Goal: Task Accomplishment & Management: Manage account settings

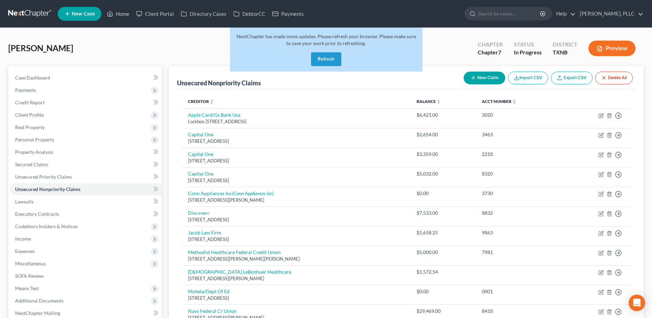
click at [328, 57] on button "Refresh" at bounding box center [326, 59] width 30 height 14
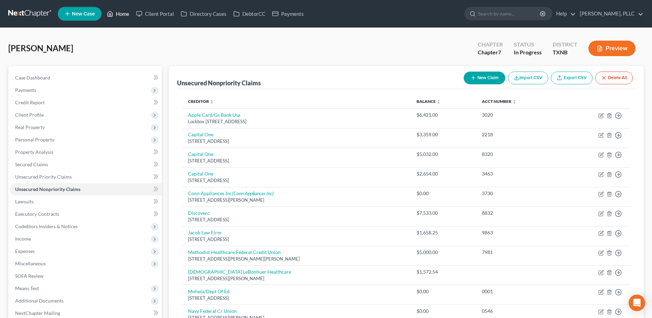
click at [114, 12] on link "Home" at bounding box center [117, 14] width 29 height 12
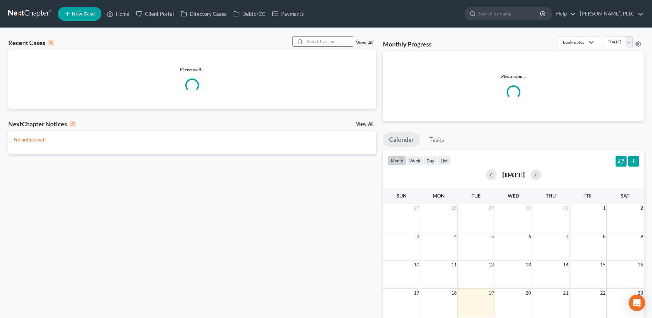
click at [340, 42] on input "search" at bounding box center [329, 41] width 48 height 10
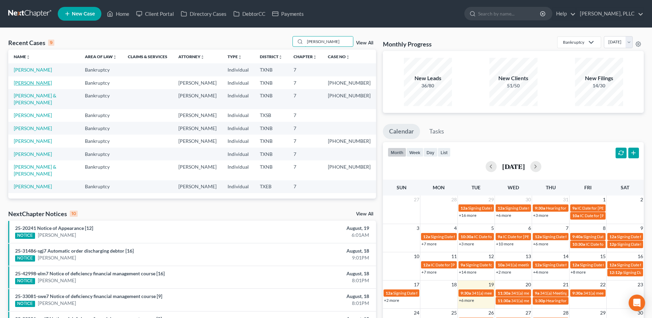
type input "[PERSON_NAME]"
click at [29, 80] on link "[PERSON_NAME]" at bounding box center [33, 83] width 38 height 6
select select "4"
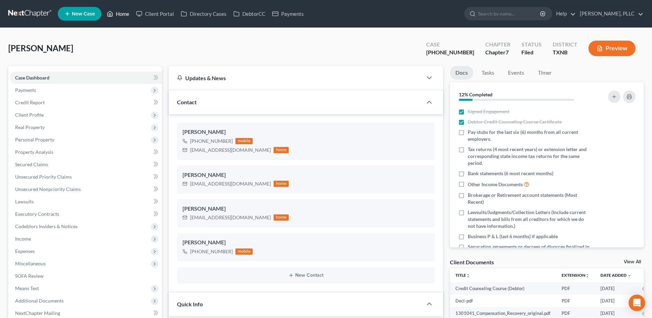
click at [119, 15] on link "Home" at bounding box center [117, 14] width 29 height 12
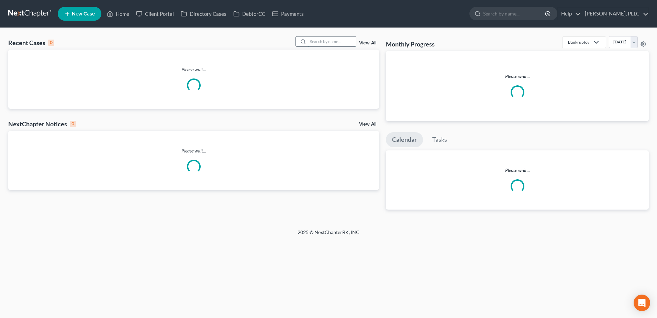
click at [351, 44] on input "search" at bounding box center [332, 41] width 48 height 10
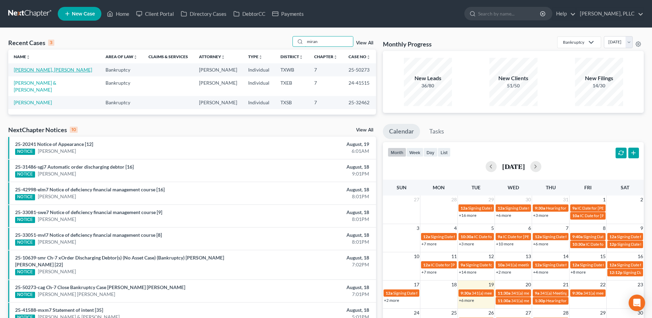
type input "miran"
click at [35, 68] on link "[PERSON_NAME], [PERSON_NAME]" at bounding box center [53, 70] width 78 height 6
select select "4"
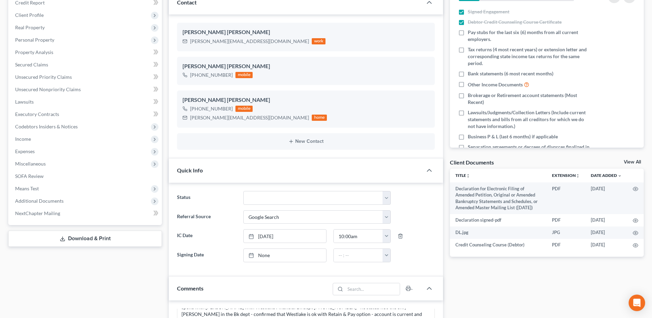
scroll to position [103, 0]
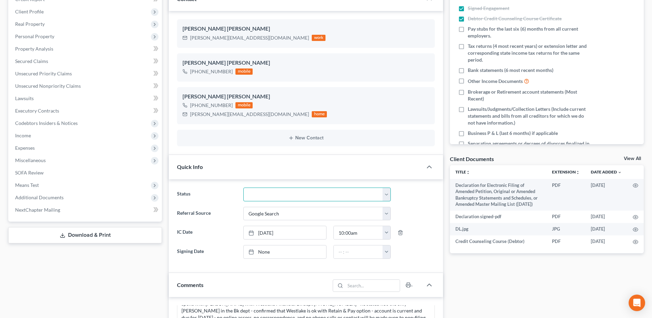
click at [385, 195] on select "Appellate Phase Case Closed Dead File Demand Letter Phase Discharged Discharge …" at bounding box center [316, 194] width 147 height 14
select select "1"
click at [243, 187] on select "Appellate Phase Case Closed Dead File Demand Letter Phase Discharged Discharge …" at bounding box center [316, 194] width 147 height 14
click at [515, 283] on div "Docs Tasks Events Timer 18% Completed Nothing here yet! Signed Engagement Debto…" at bounding box center [547, 267] width 201 height 608
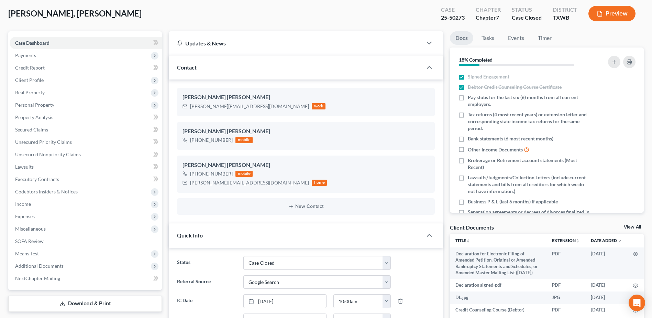
scroll to position [0, 0]
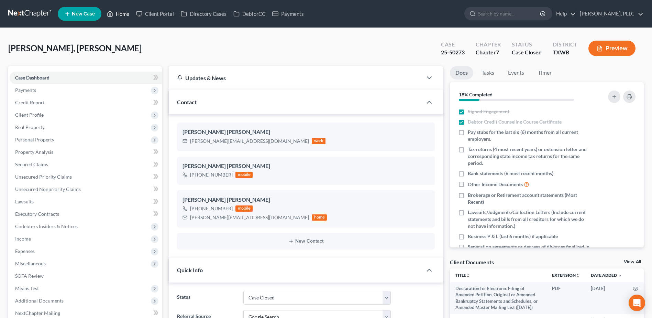
click at [128, 15] on link "Home" at bounding box center [117, 14] width 29 height 12
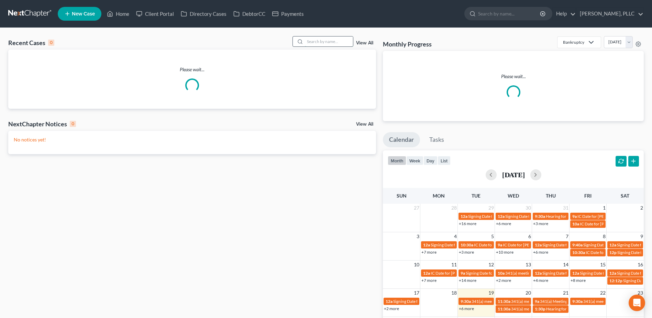
click at [316, 42] on input "search" at bounding box center [329, 41] width 48 height 10
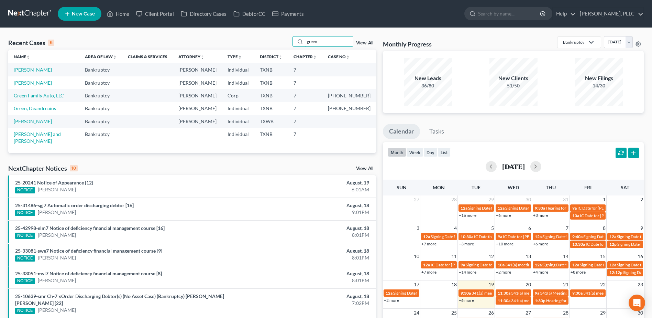
type input "green"
click at [32, 67] on link "[PERSON_NAME]" at bounding box center [33, 70] width 38 height 6
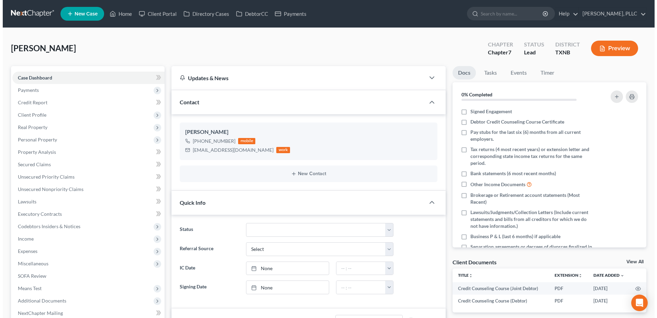
scroll to position [61, 0]
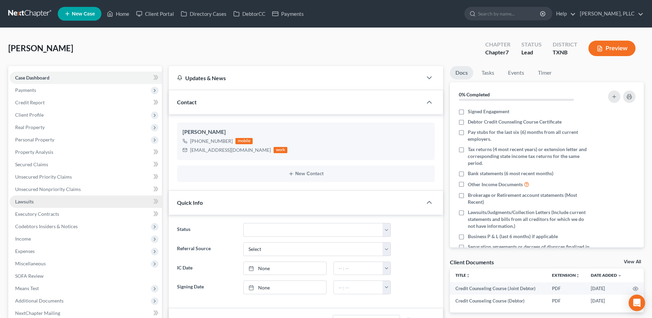
click at [38, 200] on link "Lawsuits" at bounding box center [86, 201] width 152 height 12
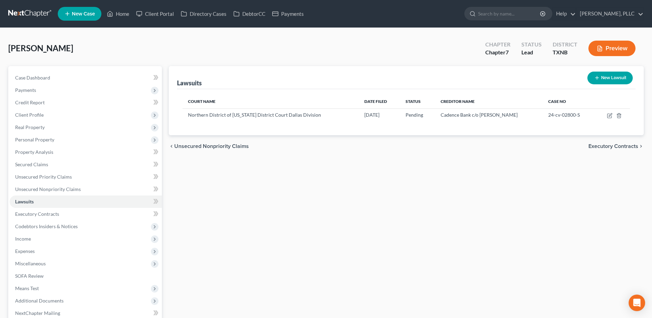
click at [605, 73] on button "New Lawsuit" at bounding box center [609, 78] width 45 height 13
select select "0"
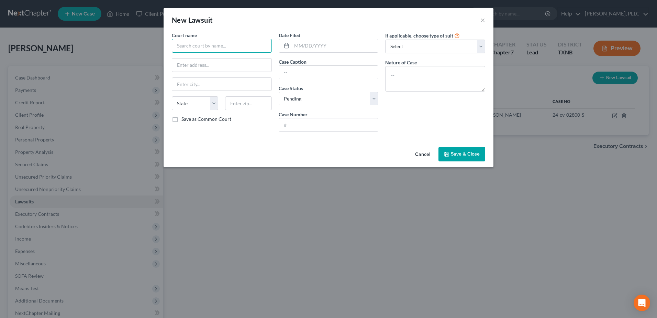
click at [186, 47] on input "text" at bounding box center [222, 46] width 100 height 14
type input "J"
type input "[GEOGRAPHIC_DATA], Place 1 - [GEOGRAPHIC_DATA]"
drag, startPoint x: 176, startPoint y: 45, endPoint x: 319, endPoint y: 39, distance: 142.8
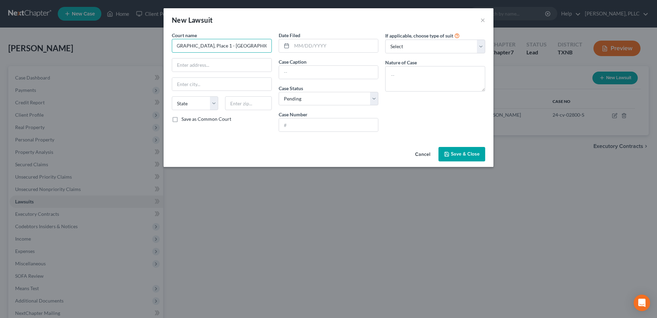
click at [319, 39] on div "Court name * Justice Court, Precinct 2, Place 1 - [GEOGRAPHIC_DATA] [US_STATE][…" at bounding box center [328, 85] width 320 height 106
paste input "[STREET_ADDRESS]"
type input "[STREET_ADDRESS]"
click at [201, 84] on input "text" at bounding box center [221, 84] width 99 height 13
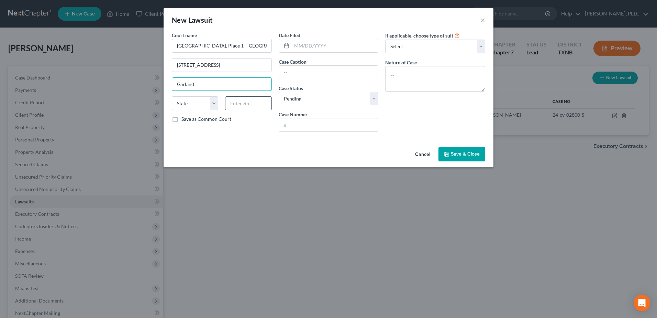
type input "Garland"
select select "45"
type input "75040"
click at [310, 46] on input "text" at bounding box center [335, 45] width 87 height 13
type input "[DATE]"
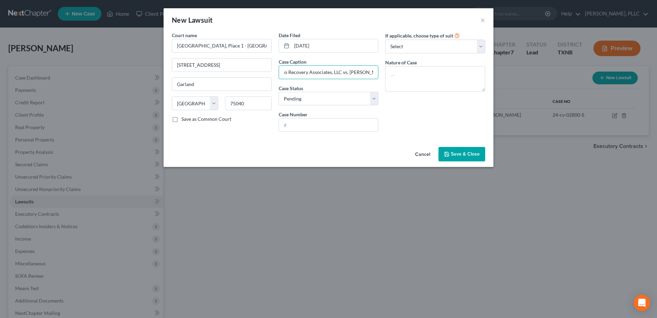
scroll to position [0, 17]
type input "Portfolio Recovery Associates, LLC vs. [PERSON_NAME]"
click at [346, 121] on input "text" at bounding box center [328, 124] width 99 height 13
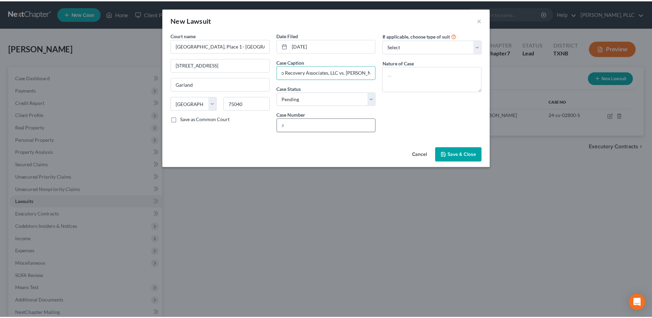
scroll to position [0, 0]
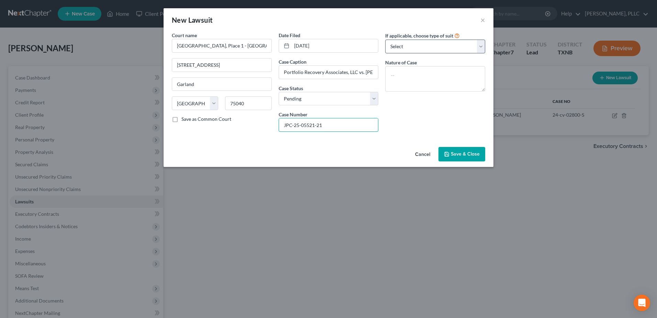
type input "JPC-25-05521-21"
click at [480, 47] on select "Select Repossession Garnishment Foreclosure Attached, Seized, Or Levied Other" at bounding box center [435, 47] width 100 height 14
select select "4"
click at [385, 40] on select "Select Repossession Garnishment Foreclosure Attached, Seized, Or Levied Other" at bounding box center [435, 47] width 100 height 14
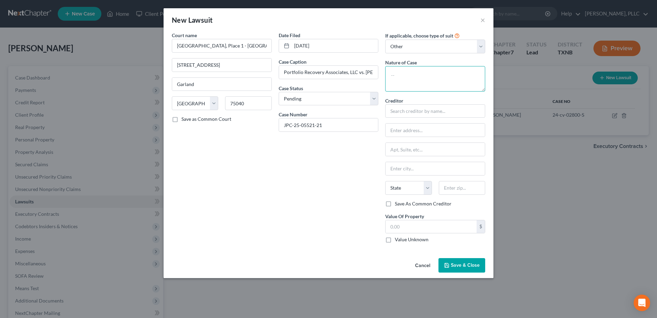
click at [419, 78] on textarea at bounding box center [435, 78] width 100 height 25
type textarea "Debt Collection"
click at [419, 111] on input "text" at bounding box center [435, 111] width 100 height 14
type input "Portfolio Recovery Associates, LLC"
click at [432, 129] on input "120 Cop" at bounding box center [435, 129] width 99 height 13
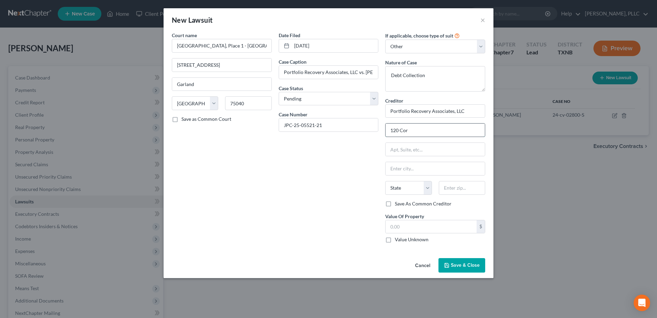
type input "[STREET_ADDRESS]"
type input "[GEOGRAPHIC_DATA]"
type input "23502"
click at [404, 190] on select "State [US_STATE] AK AR AZ CA CO CT DE DC [GEOGRAPHIC_DATA] [GEOGRAPHIC_DATA] GU…" at bounding box center [408, 188] width 46 height 14
select select "48"
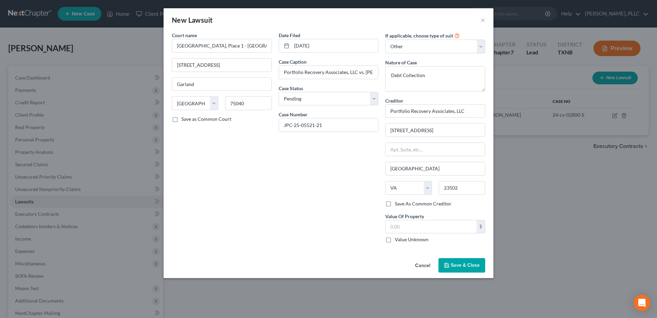
click at [448, 202] on label "Save As Common Creditor" at bounding box center [423, 203] width 57 height 7
click at [402, 202] on input "Save As Common Creditor" at bounding box center [400, 202] width 4 height 4
click at [452, 226] on input "text" at bounding box center [431, 226] width 91 height 13
click at [395, 203] on label "Save As Common Creditor" at bounding box center [423, 203] width 57 height 7
click at [398, 203] on input "Save As Common Creditor" at bounding box center [400, 202] width 4 height 4
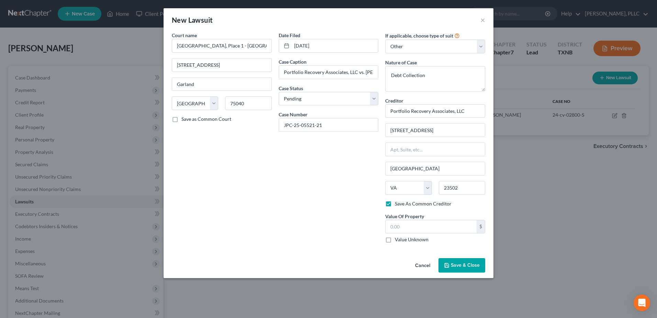
checkbox input "false"
click at [422, 228] on input "text" at bounding box center [431, 226] width 91 height 13
click at [415, 228] on input "text" at bounding box center [431, 226] width 91 height 13
type input "5,688.60"
click at [459, 267] on span "Save & Close" at bounding box center [465, 265] width 29 height 6
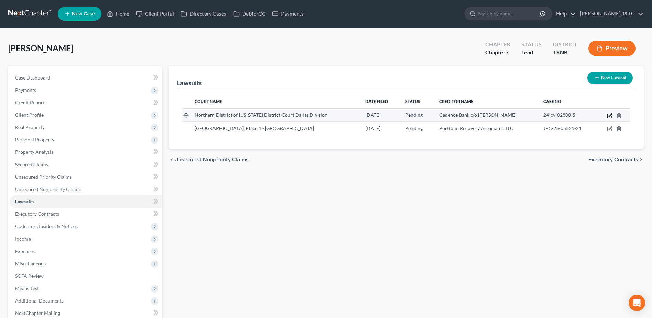
click at [611, 115] on icon "button" at bounding box center [610, 116] width 6 height 6
select select "45"
select select "0"
select select "4"
select select "45"
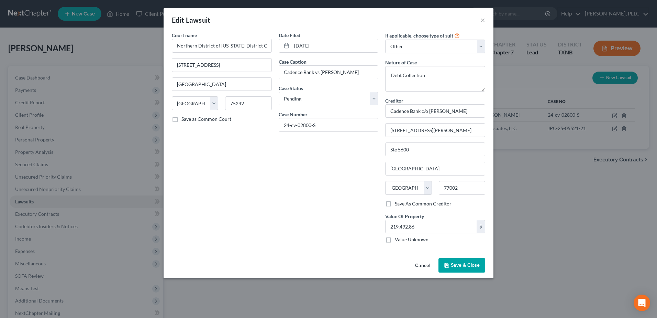
click at [426, 267] on button "Cancel" at bounding box center [423, 266] width 26 height 14
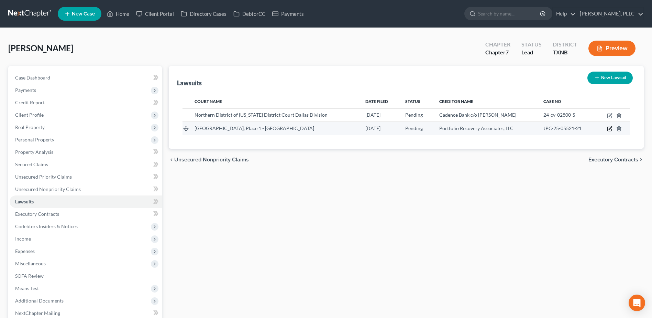
click at [610, 128] on icon "button" at bounding box center [610, 128] width 3 height 3
select select "45"
select select "0"
select select "4"
select select "48"
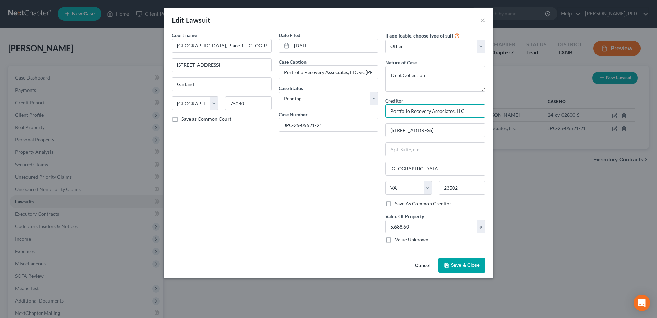
drag, startPoint x: 471, startPoint y: 110, endPoint x: 386, endPoint y: 110, distance: 85.3
click at [384, 110] on div "If applicable, choose type of suit Select Repossession Garnishment Foreclosure …" at bounding box center [435, 140] width 107 height 217
click at [422, 266] on button "Cancel" at bounding box center [423, 266] width 26 height 14
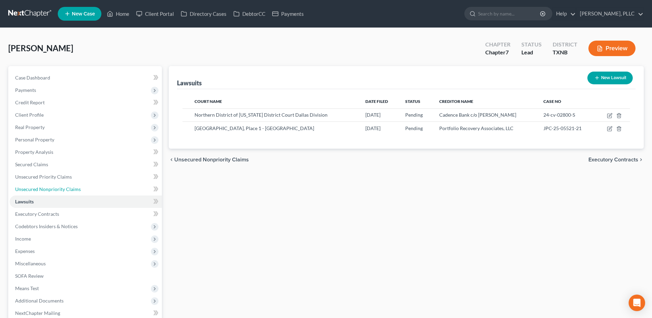
click at [60, 190] on span "Unsecured Nonpriority Claims" at bounding box center [48, 189] width 66 height 6
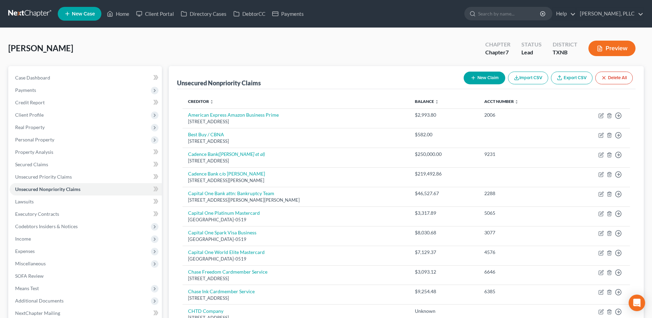
click at [494, 77] on button "New Claim" at bounding box center [485, 78] width 42 height 13
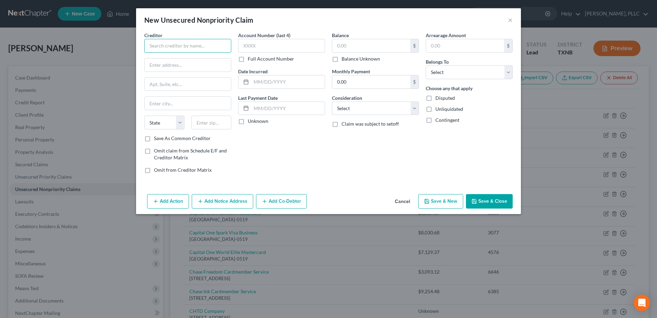
click at [173, 47] on input "text" at bounding box center [187, 46] width 87 height 14
paste input "Portfolio Recovery Associates, LLC"
type input "Portfolio Recovery Associates, LLC"
click at [184, 64] on input "120" at bounding box center [188, 64] width 86 height 13
type input "[STREET_ADDRESS]"
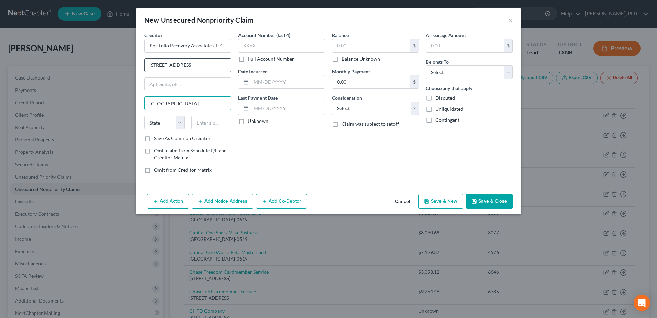
type input "[GEOGRAPHIC_DATA]"
select select "47"
type input "7"
type input "23502"
click at [169, 125] on select "State [US_STATE] AK AR AZ CA CO CT DE DC [GEOGRAPHIC_DATA] [GEOGRAPHIC_DATA] GU…" at bounding box center [164, 123] width 40 height 14
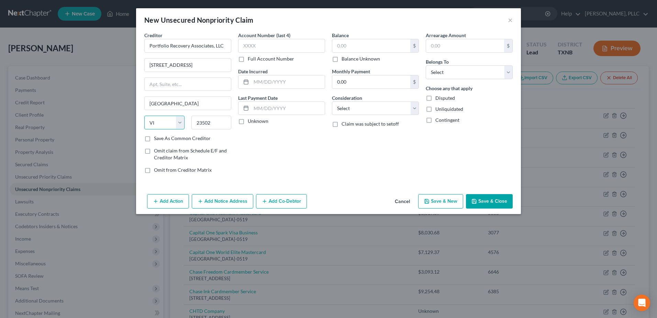
select select "48"
drag, startPoint x: 252, startPoint y: 148, endPoint x: 266, endPoint y: 149, distance: 13.4
click at [252, 148] on div "Account Number (last 4) Full Account Number Date Incurred Last Payment Date Unk…" at bounding box center [282, 105] width 94 height 147
click at [364, 47] on input "text" at bounding box center [371, 45] width 78 height 13
click at [355, 44] on input "text" at bounding box center [371, 45] width 78 height 13
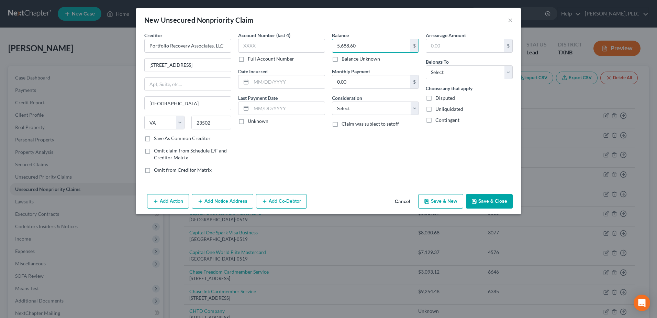
type input "5,688.60"
click at [491, 200] on button "Save & Close" at bounding box center [489, 201] width 47 height 14
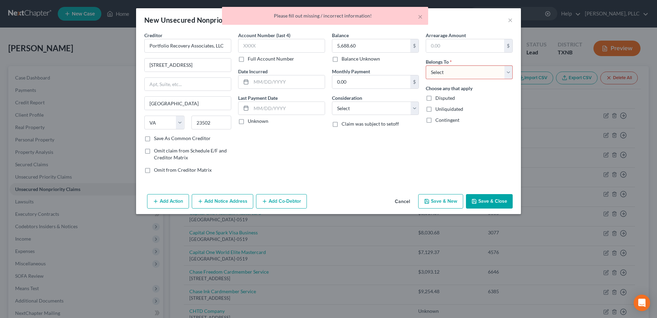
click at [511, 74] on select "Select Debtor 1 Only Debtor 2 Only Debtor 1 And Debtor 2 Only At Least One Of T…" at bounding box center [469, 72] width 87 height 14
click at [426, 65] on select "Select Debtor 1 Only Debtor 2 Only Debtor 1 And Debtor 2 Only At Least One Of T…" at bounding box center [469, 72] width 87 height 14
click at [508, 73] on select "Select Debtor 1 Only Debtor 2 Only Debtor 1 And Debtor 2 Only At Least One Of T…" at bounding box center [469, 72] width 87 height 14
select select "1"
click at [426, 65] on select "Select Debtor 1 Only Debtor 2 Only Debtor 1 And Debtor 2 Only At Least One Of T…" at bounding box center [469, 72] width 87 height 14
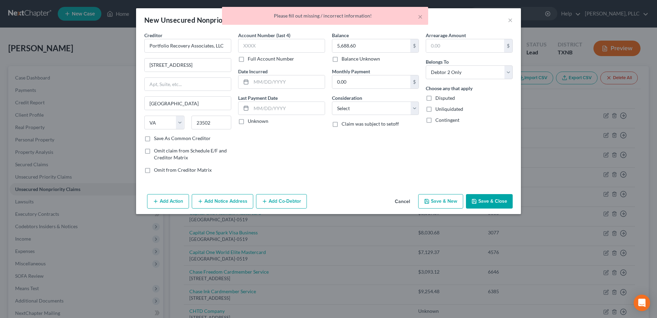
click at [490, 126] on div "Arrearage Amount $ Belongs To * Select Debtor 1 Only Debtor 2 Only Debtor 1 And…" at bounding box center [469, 105] width 94 height 147
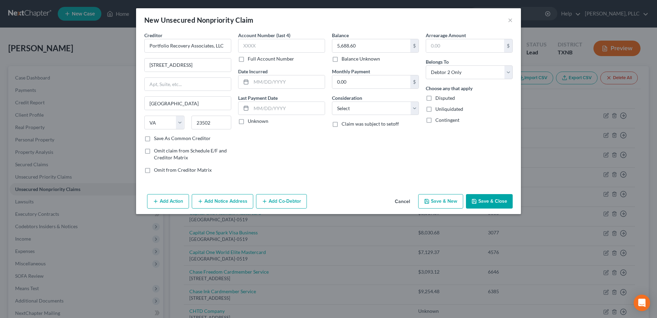
click at [487, 204] on button "Save & Close" at bounding box center [489, 201] width 47 height 14
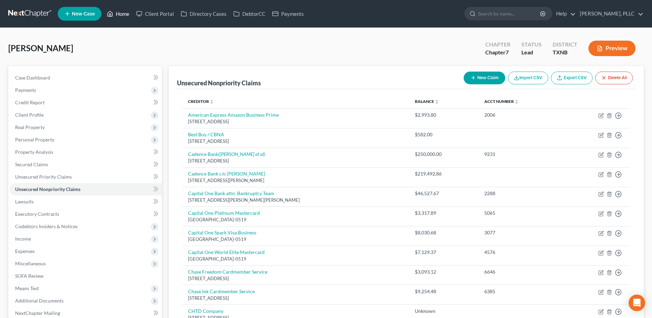
drag, startPoint x: 124, startPoint y: 16, endPoint x: 399, endPoint y: 67, distance: 279.1
click at [124, 16] on link "Home" at bounding box center [117, 14] width 29 height 12
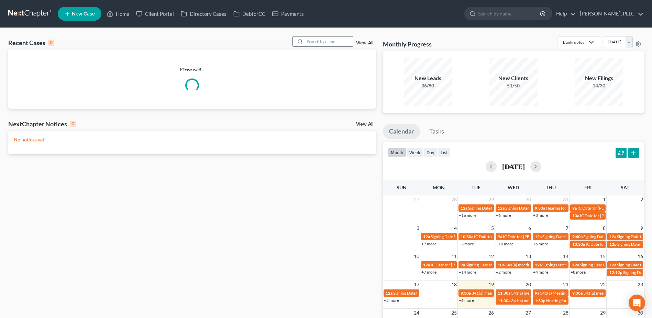
click at [318, 41] on input "search" at bounding box center [329, 41] width 48 height 10
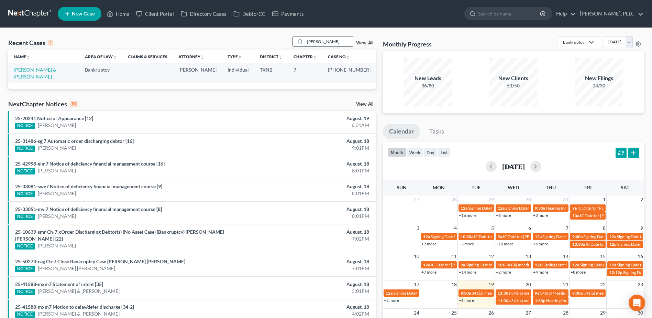
drag, startPoint x: 326, startPoint y: 42, endPoint x: 294, endPoint y: 41, distance: 32.0
click at [294, 41] on div "[PERSON_NAME]" at bounding box center [323, 41] width 61 height 11
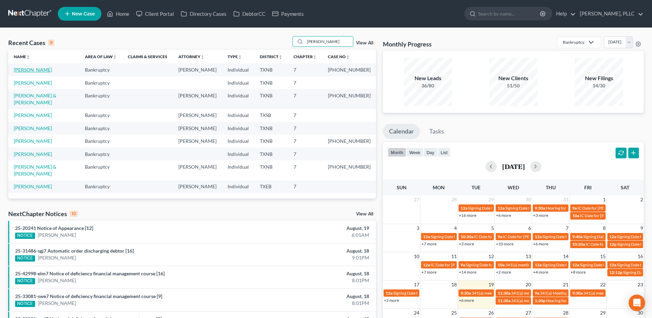
type input "[PERSON_NAME]"
click at [29, 69] on link "[PERSON_NAME]" at bounding box center [33, 70] width 38 height 6
select select "4"
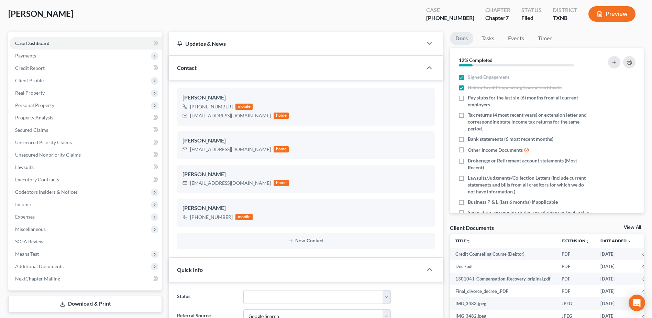
scroll to position [275, 0]
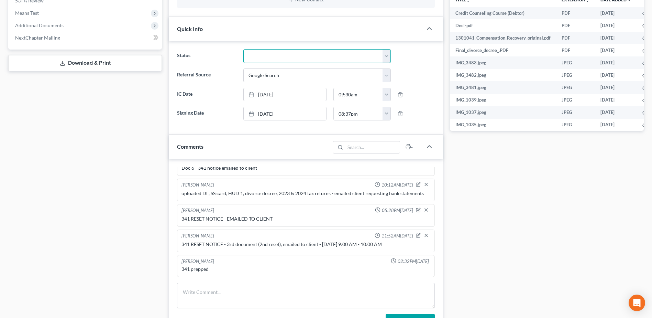
click at [386, 56] on select "Appellate Phase Case Closed Dead File Demand Letter Phase Discharged Discharge …" at bounding box center [316, 56] width 147 height 14
select select "4"
click at [243, 49] on select "Appellate Phase Case Closed Dead File Demand Letter Phase Discharged Discharge …" at bounding box center [316, 56] width 147 height 14
click at [558, 208] on div "Docs Tasks Events Timer 12% Completed Nothing here yet! Signed Engagement Debto…" at bounding box center [547, 151] width 201 height 721
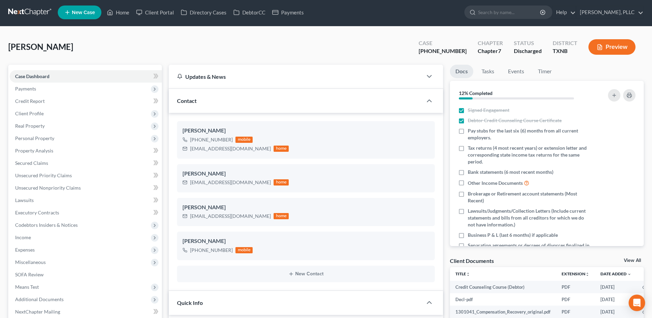
scroll to position [0, 0]
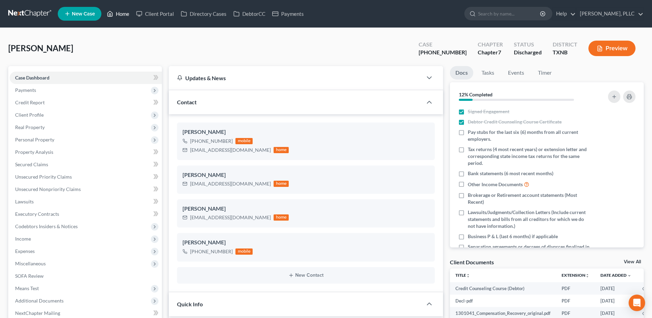
click at [123, 14] on link "Home" at bounding box center [117, 14] width 29 height 12
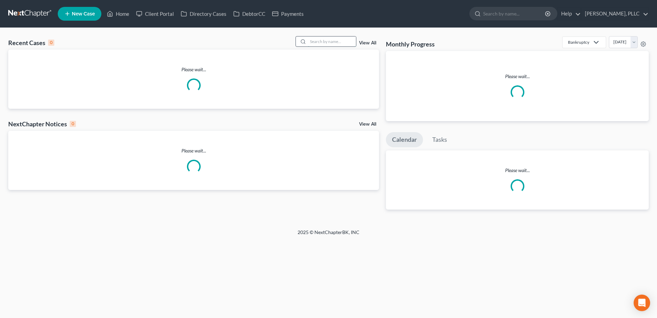
click at [312, 40] on input "search" at bounding box center [332, 41] width 48 height 10
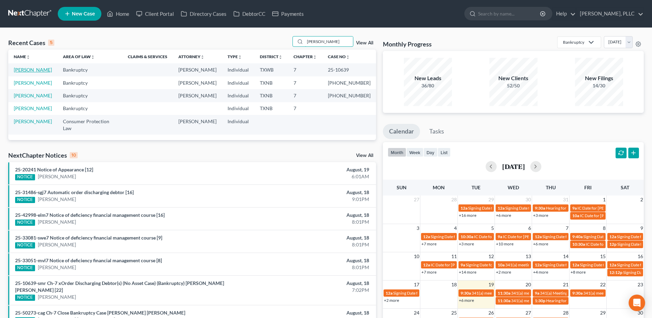
type input "[PERSON_NAME]"
click at [39, 70] on link "[PERSON_NAME]" at bounding box center [33, 70] width 38 height 6
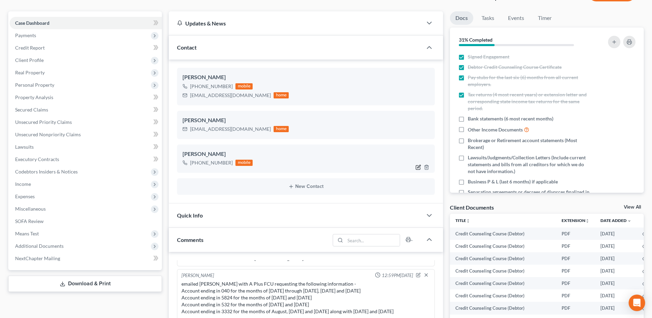
scroll to position [192, 0]
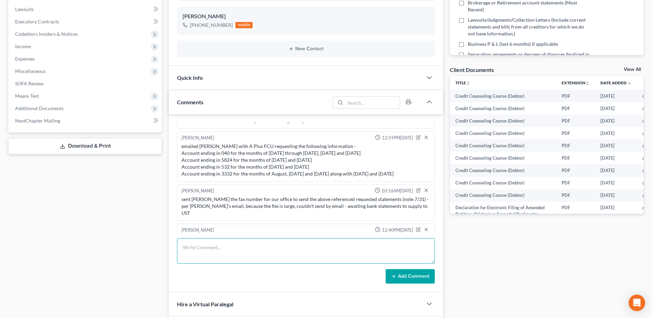
click at [309, 252] on textarea at bounding box center [306, 250] width 258 height 25
type textarea "Doc 22 - Order of discharge emailed to client"
click at [402, 275] on button "Add Comment" at bounding box center [410, 276] width 49 height 14
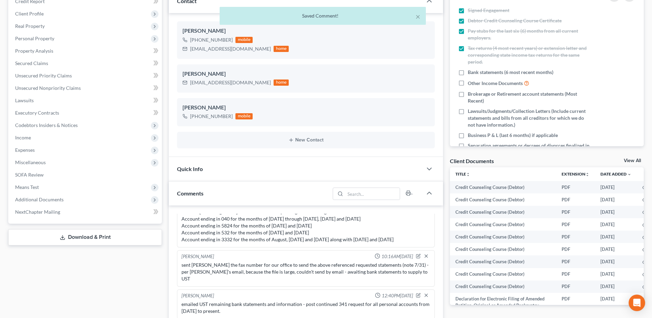
scroll to position [123, 0]
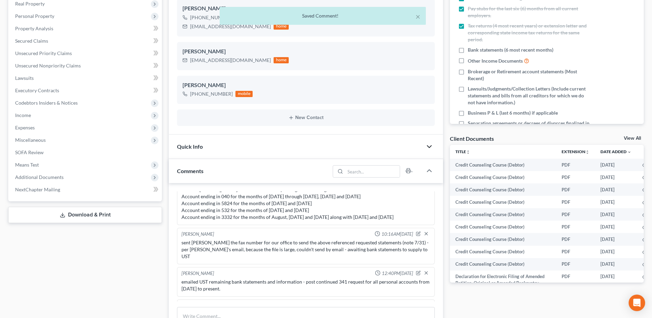
click at [432, 145] on icon "button" at bounding box center [429, 146] width 8 height 8
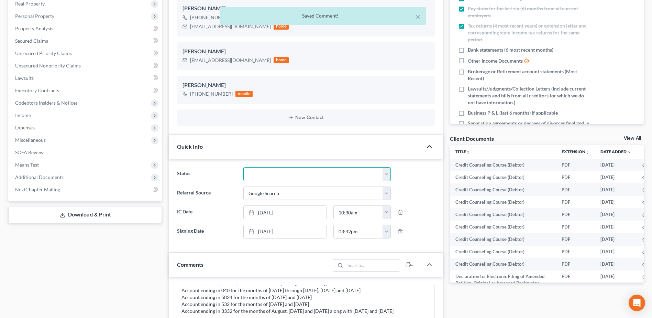
click at [387, 177] on select "Appellate Phase Case Closed Dead File Demand Letter Phase Discharged Discharge …" at bounding box center [316, 174] width 147 height 14
select select "4"
click at [243, 167] on select "Appellate Phase Case Closed Dead File Demand Letter Phase Discharged Discharge …" at bounding box center [316, 174] width 147 height 14
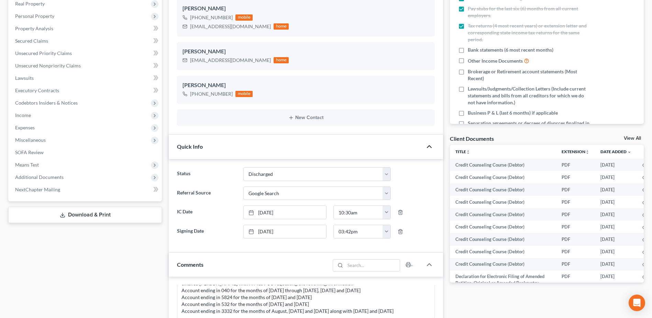
click at [504, 306] on div "Docs Tasks Events Timer 31% Completed Nothing here yet! Signed Engagement Debto…" at bounding box center [547, 247] width 201 height 608
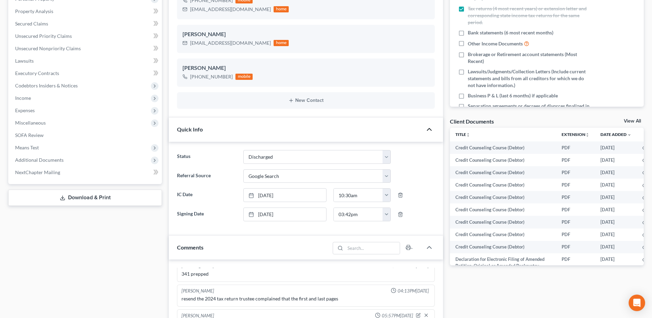
scroll to position [0, 0]
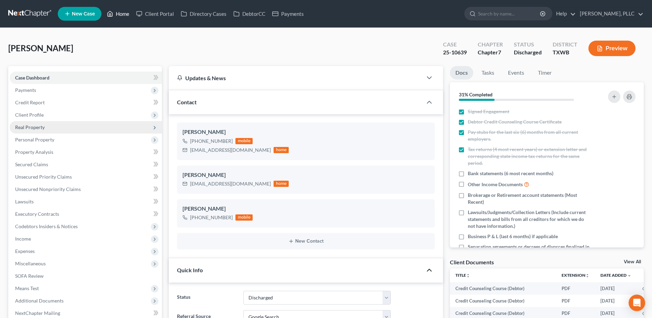
drag, startPoint x: 128, startPoint y: 14, endPoint x: 32, endPoint y: 131, distance: 151.4
click at [128, 14] on link "Home" at bounding box center [117, 14] width 29 height 12
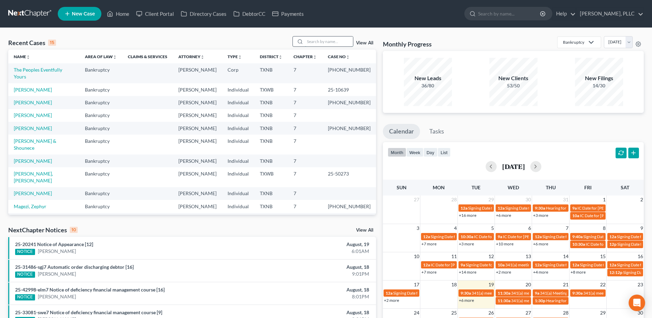
click at [344, 41] on input "search" at bounding box center [329, 41] width 48 height 10
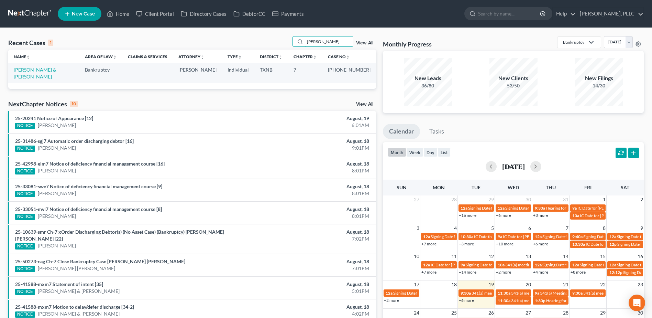
type input "[PERSON_NAME]"
click at [48, 69] on link "[PERSON_NAME] & [PERSON_NAME]" at bounding box center [35, 73] width 43 height 13
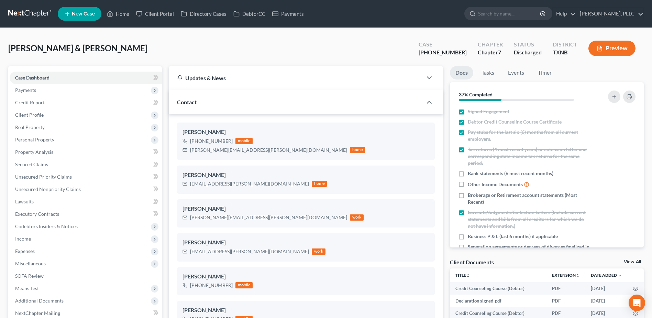
scroll to position [598, 0]
drag, startPoint x: 127, startPoint y: 15, endPoint x: 384, endPoint y: 38, distance: 258.1
click at [127, 15] on link "Home" at bounding box center [117, 14] width 29 height 12
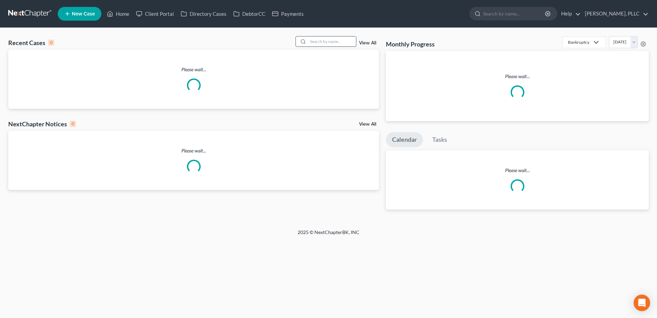
click at [328, 42] on input "search" at bounding box center [332, 41] width 48 height 10
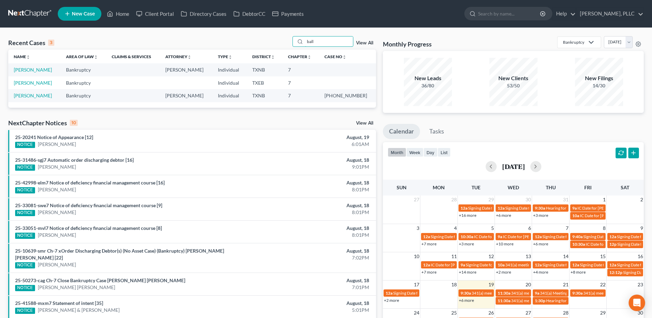
type input "ball"
click at [28, 66] on td "[PERSON_NAME]" at bounding box center [34, 69] width 52 height 13
click at [28, 68] on link "[PERSON_NAME]" at bounding box center [33, 70] width 38 height 6
select select "4"
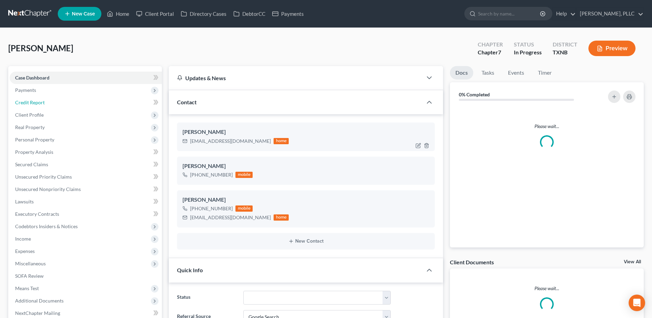
click at [37, 103] on span "Credit Report" at bounding box center [30, 102] width 30 height 6
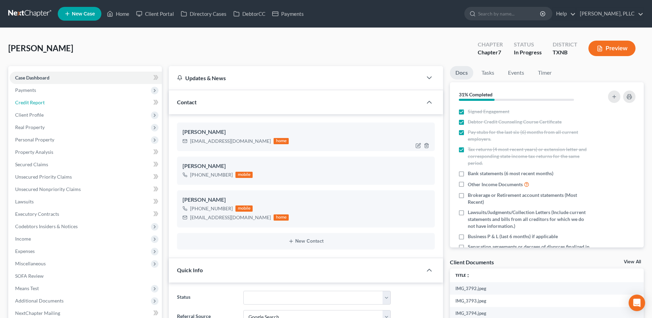
scroll to position [144, 0]
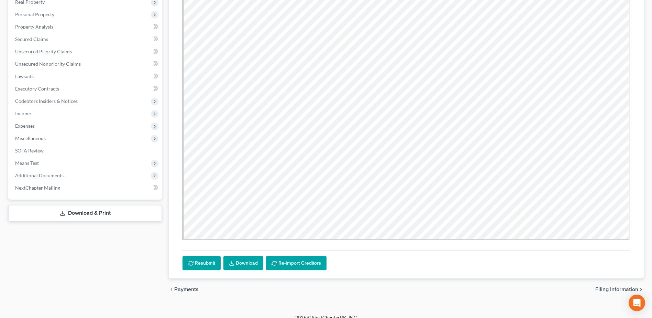
scroll to position [134, 0]
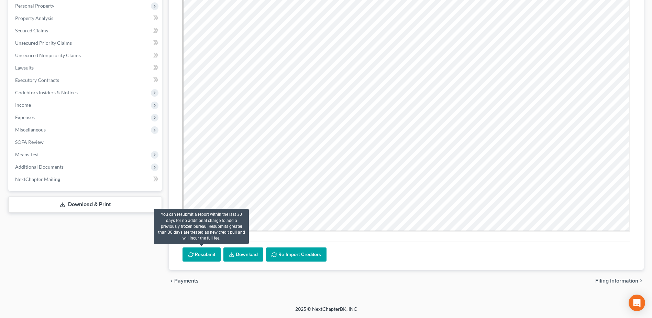
click at [212, 257] on button "Resubmit" at bounding box center [202, 254] width 38 height 14
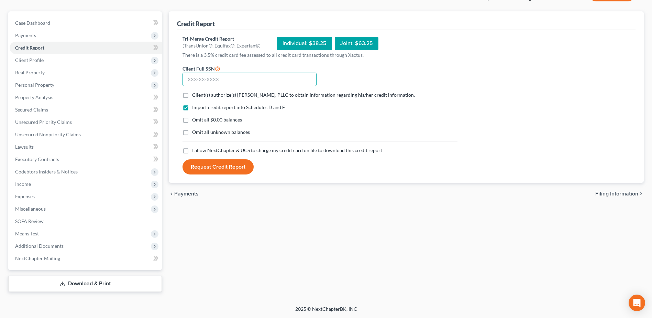
click at [198, 77] on input "text" at bounding box center [250, 80] width 134 height 14
type input "409-31-7144"
click at [192, 96] on label "Client(s) authorize(s) [PERSON_NAME], PLLC to obtain information regarding his/…" at bounding box center [303, 94] width 223 height 7
click at [195, 96] on input "Client(s) authorize(s) [PERSON_NAME], PLLC to obtain information regarding his/…" at bounding box center [197, 93] width 4 height 4
checkbox input "true"
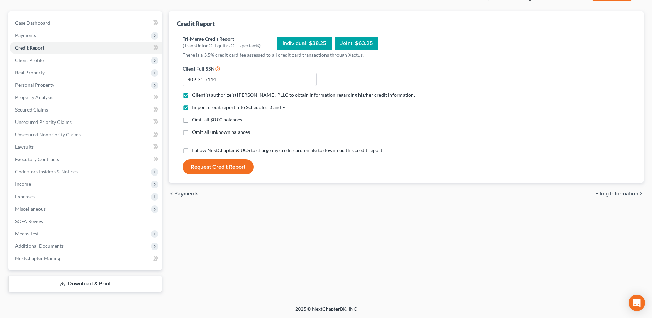
click at [192, 152] on label "I allow NextChapter & UCS to charge my credit card on file to download this cre…" at bounding box center [287, 150] width 190 height 7
click at [195, 151] on input "I allow NextChapter & UCS to charge my credit card on file to download this cre…" at bounding box center [197, 149] width 4 height 4
checkbox input "true"
click at [216, 167] on button "Request Credit Report" at bounding box center [218, 166] width 71 height 15
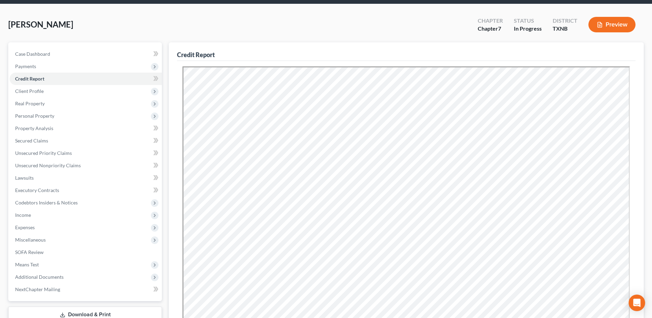
scroll to position [0, 0]
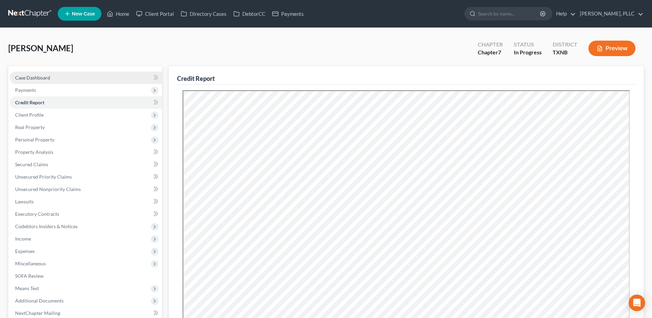
click at [45, 77] on span "Case Dashboard" at bounding box center [32, 78] width 35 height 6
select select "4"
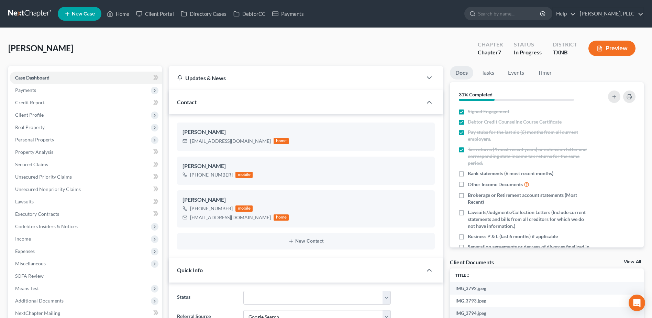
scroll to position [144, 0]
click at [45, 166] on span "Secured Claims" at bounding box center [31, 164] width 33 height 6
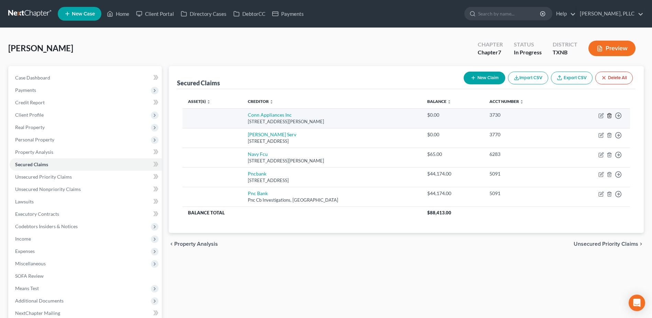
click at [611, 115] on icon "button" at bounding box center [609, 115] width 3 height 4
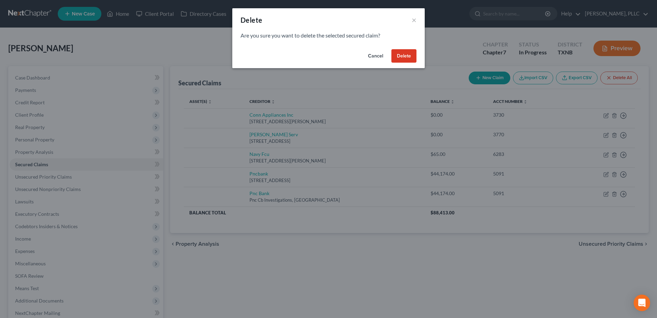
drag, startPoint x: 408, startPoint y: 56, endPoint x: 414, endPoint y: 56, distance: 5.9
click at [408, 56] on button "Delete" at bounding box center [404, 56] width 25 height 14
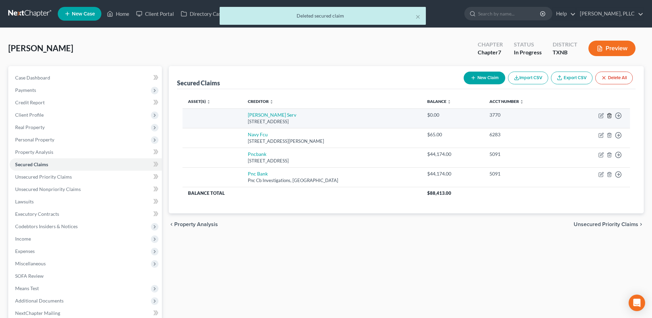
click at [610, 115] on icon "button" at bounding box center [610, 116] width 6 height 6
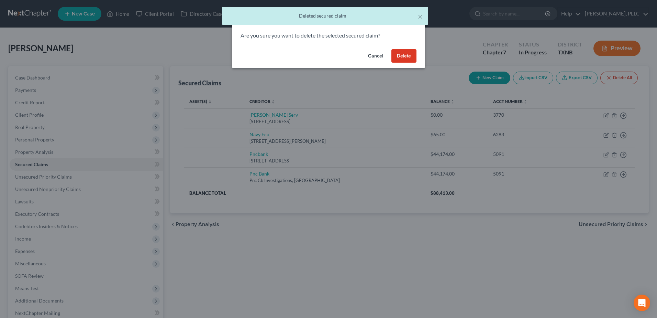
click at [404, 54] on button "Delete" at bounding box center [404, 56] width 25 height 14
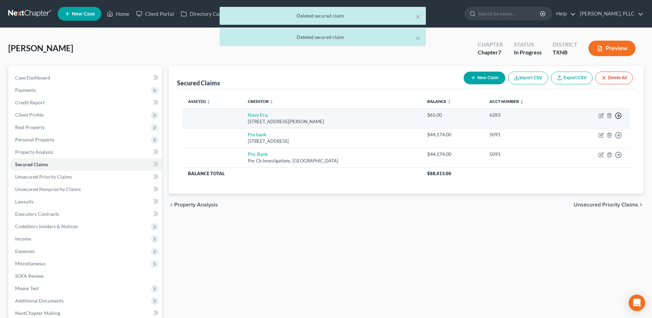
click at [620, 115] on icon "button" at bounding box center [618, 115] width 7 height 7
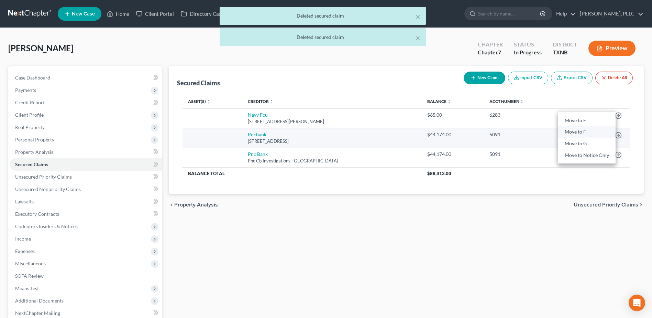
click at [595, 129] on link "Move to F" at bounding box center [586, 132] width 57 height 12
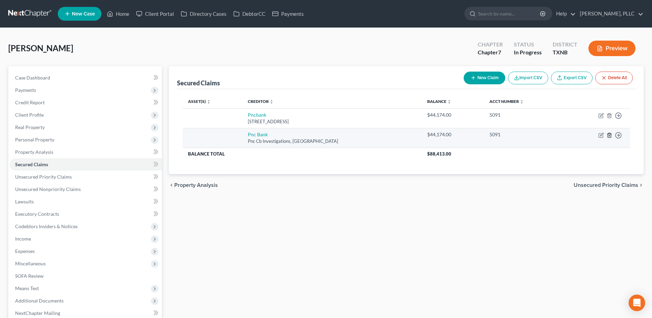
click at [608, 135] on icon "button" at bounding box center [610, 135] width 6 height 6
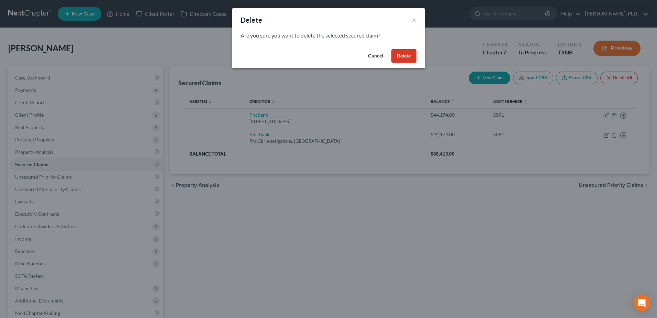
click at [406, 56] on button "Delete" at bounding box center [404, 56] width 25 height 14
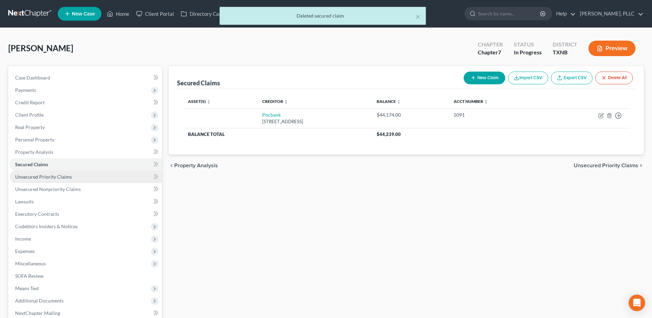
click at [54, 178] on span "Unsecured Priority Claims" at bounding box center [43, 177] width 57 height 6
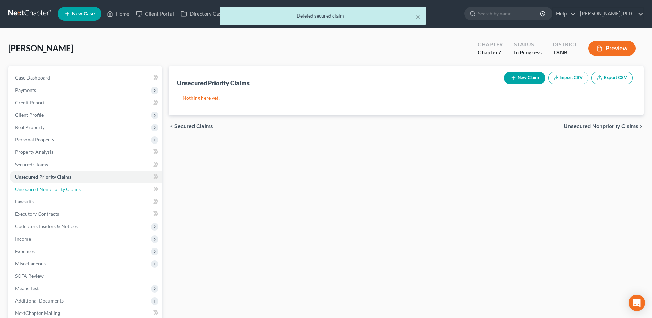
click at [54, 189] on span "Unsecured Nonpriority Claims" at bounding box center [48, 189] width 66 height 6
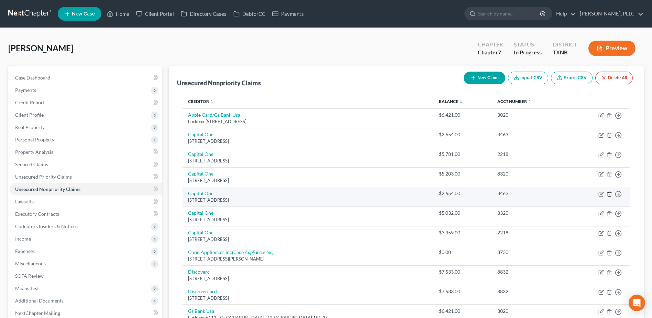
click at [611, 194] on icon "button" at bounding box center [609, 193] width 3 height 4
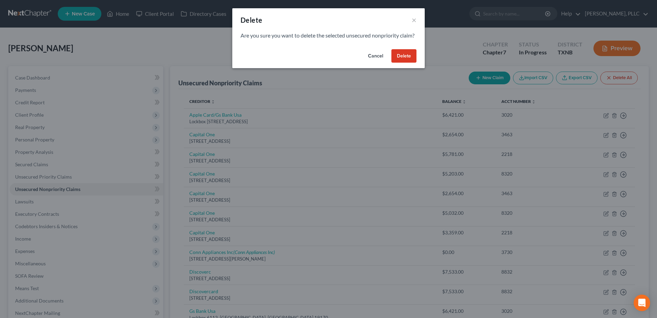
click at [404, 63] on button "Delete" at bounding box center [404, 56] width 25 height 14
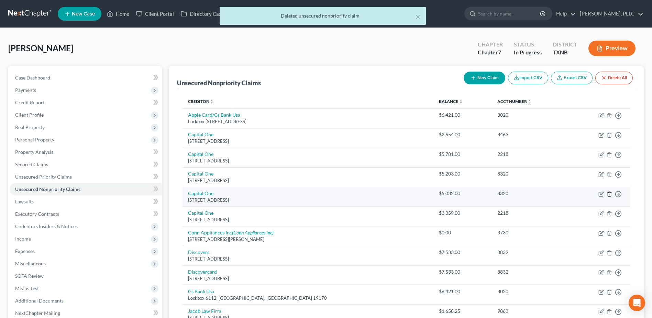
click at [608, 195] on icon "button" at bounding box center [609, 193] width 3 height 4
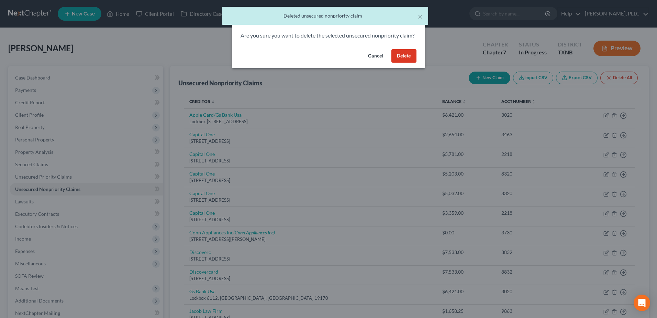
click at [403, 61] on button "Delete" at bounding box center [404, 56] width 25 height 14
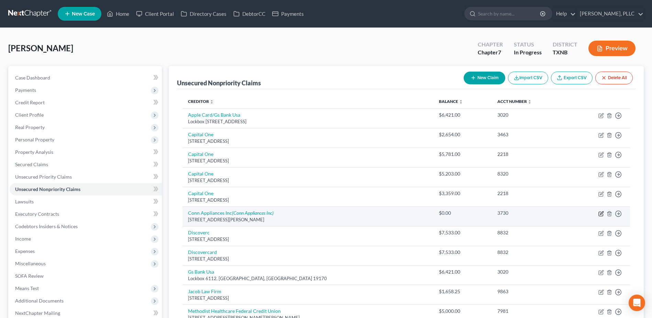
click at [602, 214] on icon "button" at bounding box center [601, 214] width 6 height 6
select select "45"
select select "0"
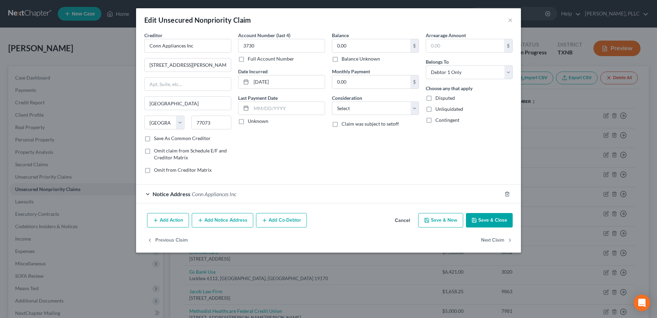
click at [149, 193] on div "Notice Address Conn Appliances Inc" at bounding box center [319, 194] width 366 height 18
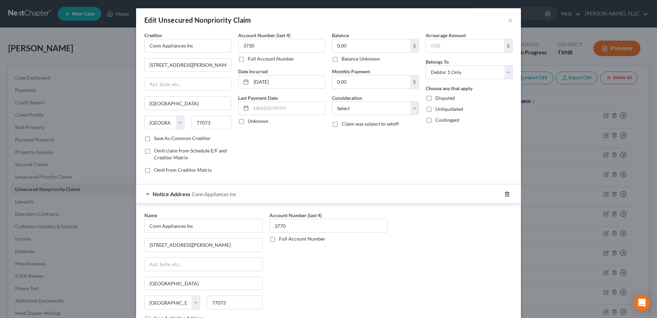
click at [506, 195] on icon "button" at bounding box center [508, 194] width 6 height 6
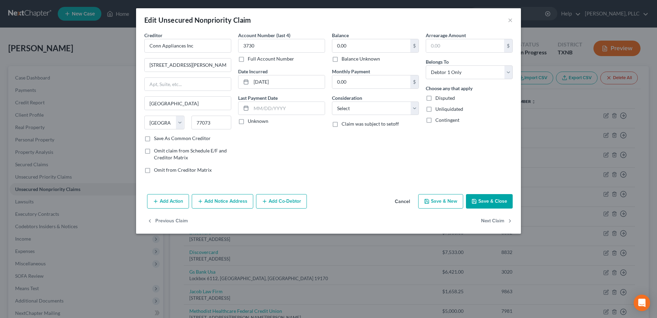
click at [494, 201] on button "Save & Close" at bounding box center [489, 201] width 47 height 14
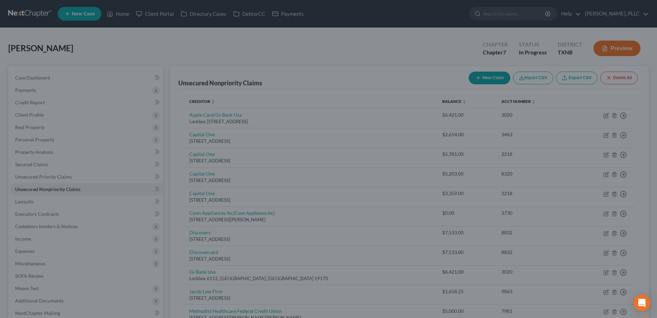
type input "0"
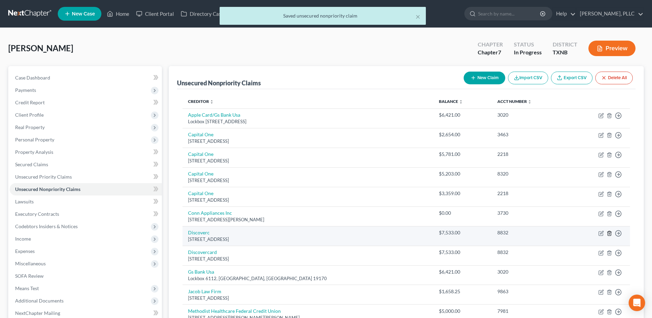
click at [612, 232] on icon "button" at bounding box center [610, 233] width 6 height 6
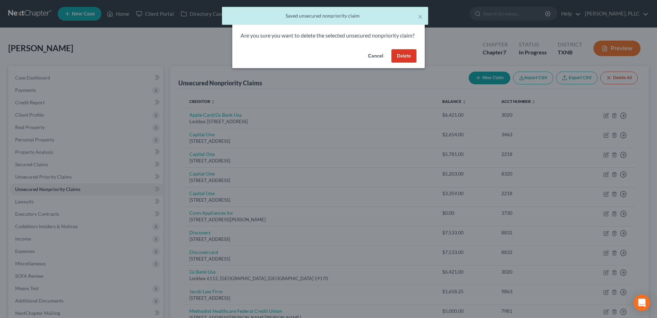
click at [405, 63] on button "Delete" at bounding box center [404, 56] width 25 height 14
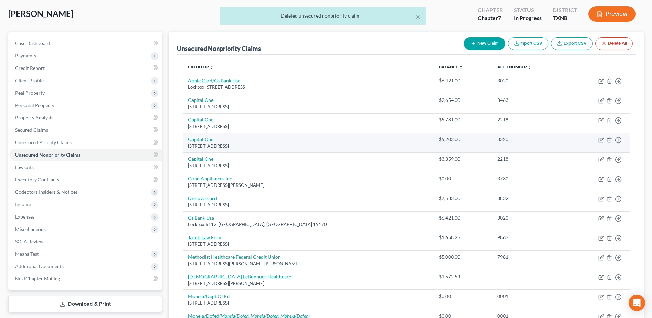
scroll to position [69, 0]
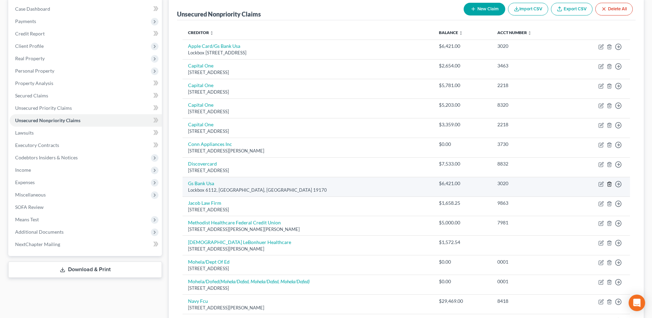
click at [611, 184] on icon "button" at bounding box center [609, 184] width 3 height 4
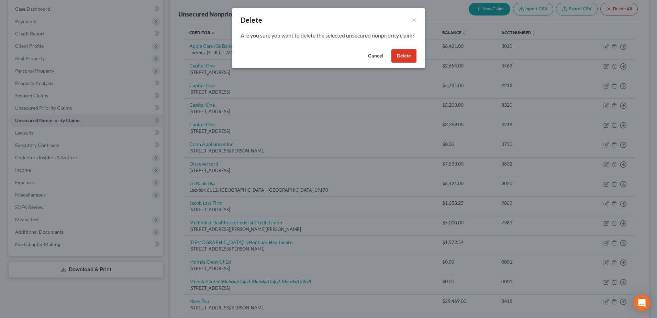
click at [405, 63] on button "Delete" at bounding box center [404, 56] width 25 height 14
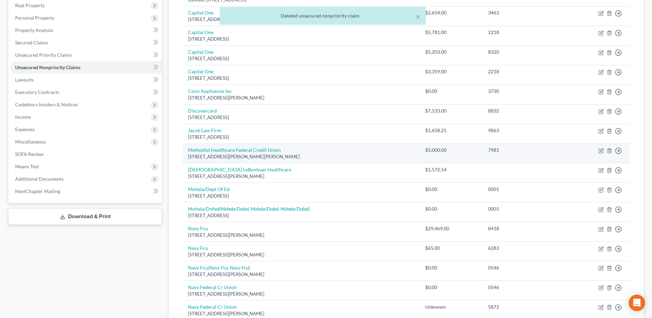
scroll to position [138, 0]
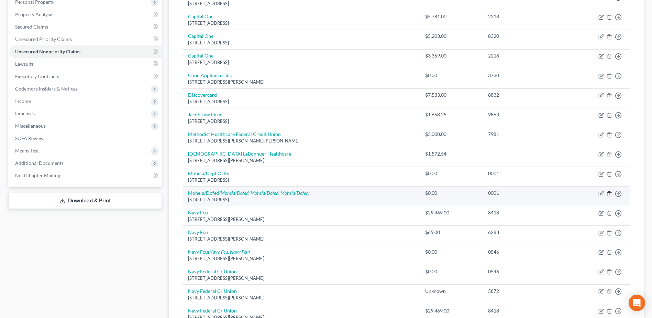
click at [610, 194] on line "button" at bounding box center [610, 193] width 0 height 1
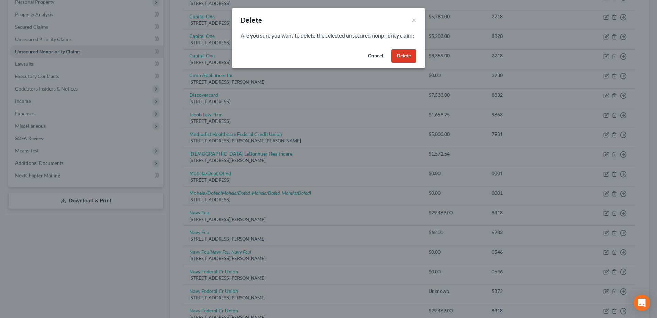
click at [408, 63] on button "Delete" at bounding box center [404, 56] width 25 height 14
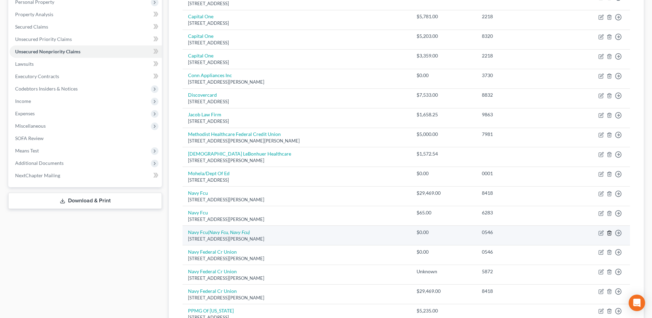
click at [610, 233] on line "button" at bounding box center [610, 232] width 0 height 1
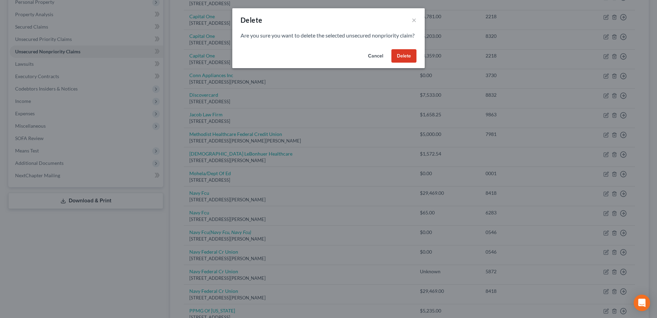
click at [405, 63] on button "Delete" at bounding box center [404, 56] width 25 height 14
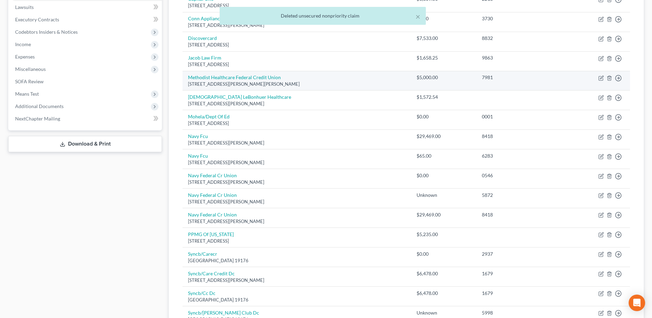
scroll to position [206, 0]
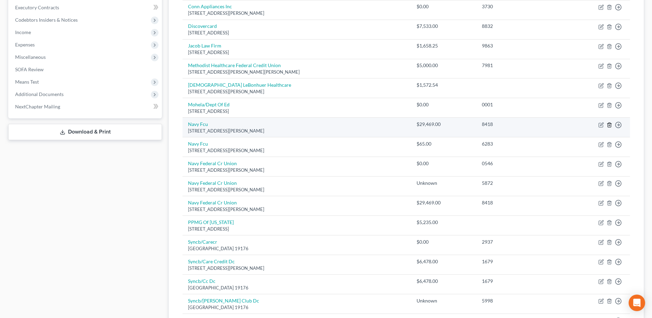
click at [609, 127] on icon "button" at bounding box center [610, 125] width 6 height 6
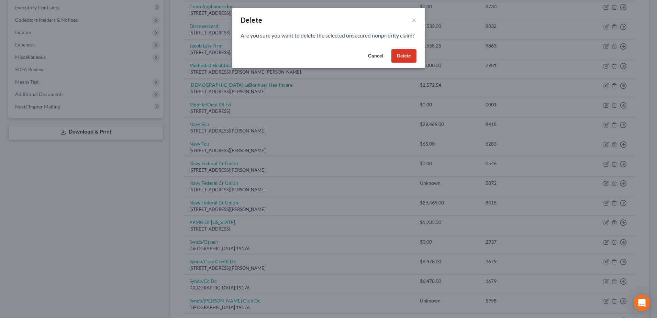
click at [405, 63] on button "Delete" at bounding box center [404, 56] width 25 height 14
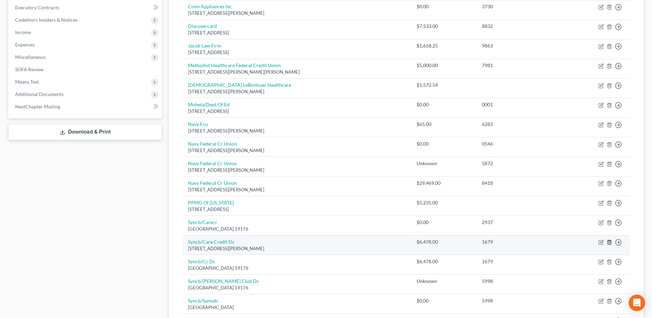
click at [609, 242] on line "button" at bounding box center [609, 242] width 0 height 1
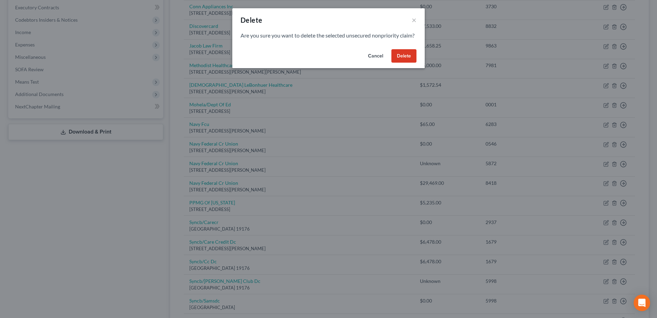
click at [406, 63] on button "Delete" at bounding box center [404, 56] width 25 height 14
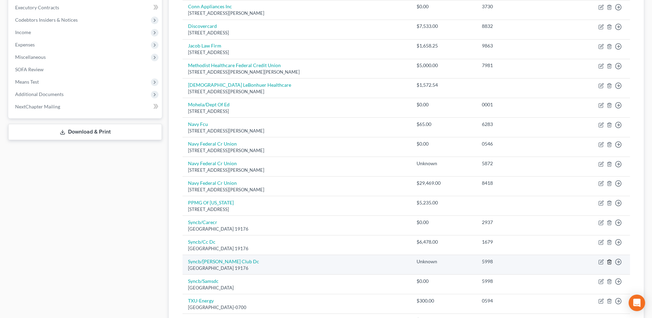
click at [609, 262] on icon "button" at bounding box center [610, 262] width 6 height 6
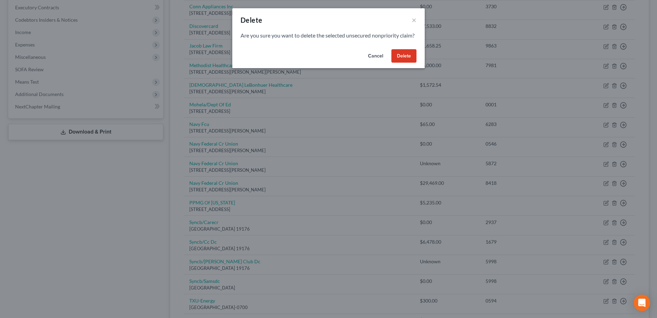
click at [406, 63] on button "Delete" at bounding box center [404, 56] width 25 height 14
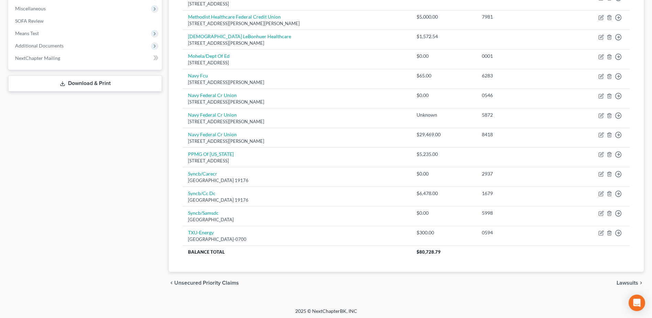
scroll to position [257, 0]
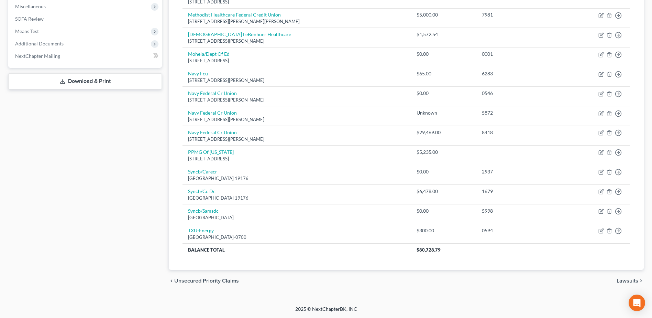
click at [627, 281] on span "Lawsuits" at bounding box center [628, 281] width 22 height 6
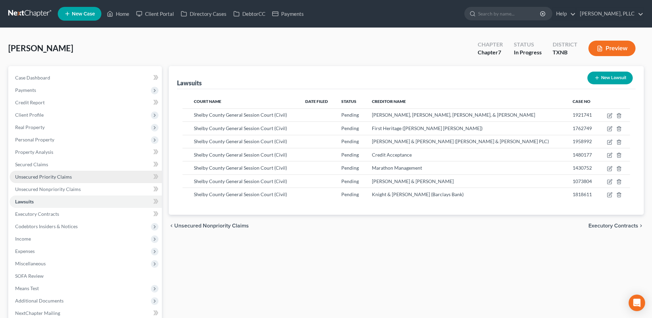
click at [42, 176] on span "Unsecured Priority Claims" at bounding box center [43, 177] width 57 height 6
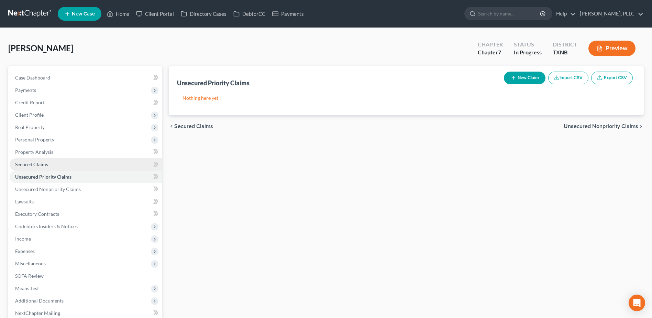
click at [39, 163] on span "Secured Claims" at bounding box center [31, 164] width 33 height 6
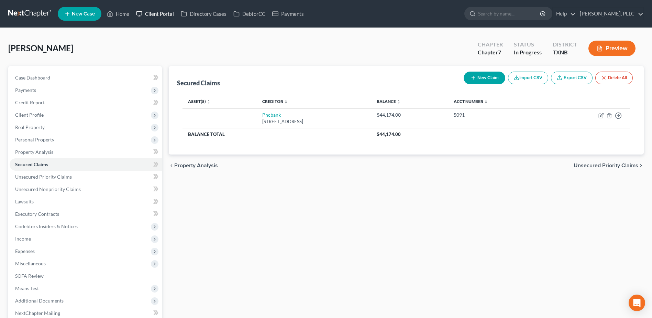
click at [165, 12] on link "Client Portal" at bounding box center [155, 14] width 45 height 12
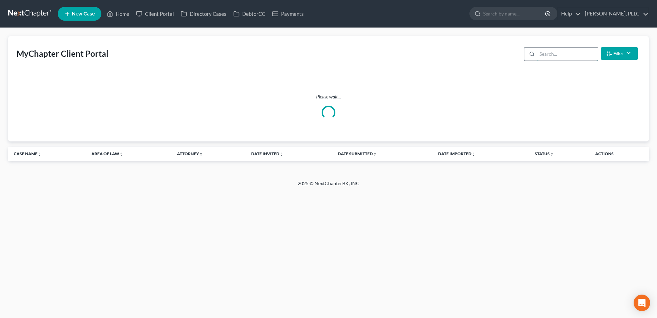
click at [564, 55] on input "search" at bounding box center [567, 53] width 61 height 13
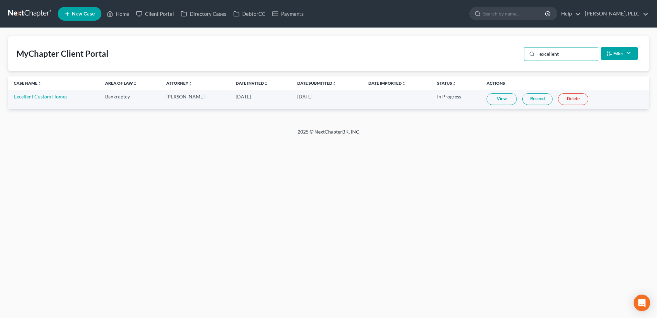
type input "excellent"
click at [499, 104] on link "View" at bounding box center [502, 99] width 30 height 12
click at [120, 14] on link "Home" at bounding box center [117, 14] width 29 height 12
